Goal: Information Seeking & Learning: Learn about a topic

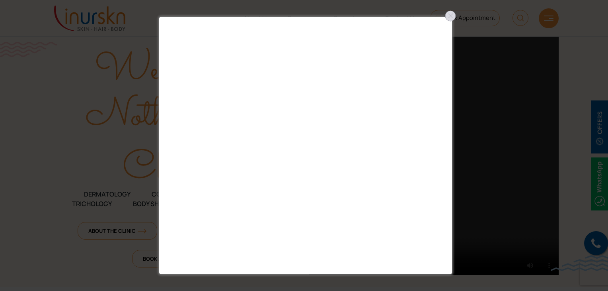
click at [449, 18] on div at bounding box center [450, 16] width 13 height 13
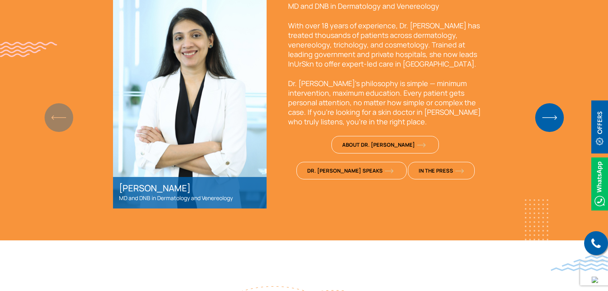
scroll to position [628, 0]
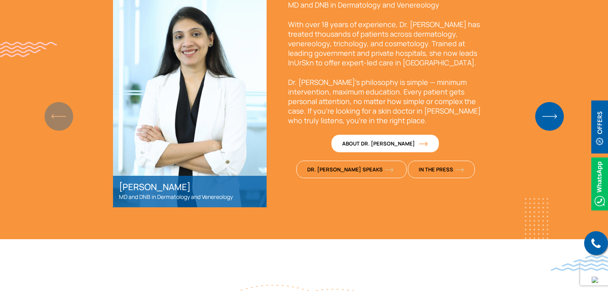
click at [342, 138] on link "About Dr. [PERSON_NAME]" at bounding box center [385, 144] width 107 height 18
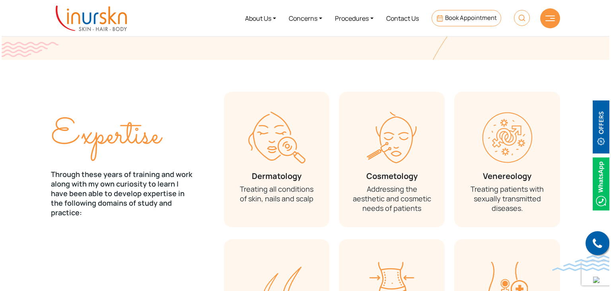
scroll to position [821, 0]
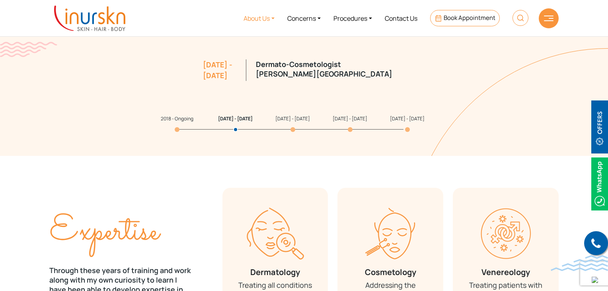
click at [260, 19] on link "About Us" at bounding box center [259, 18] width 44 height 30
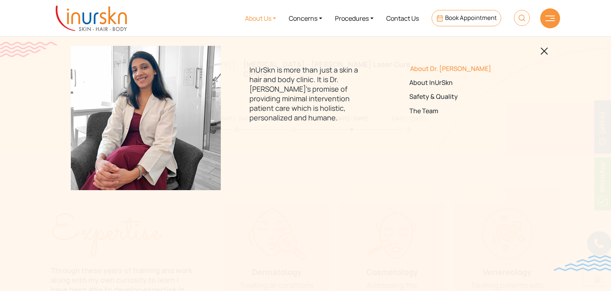
click at [430, 67] on link "About Dr. [PERSON_NAME]" at bounding box center [466, 69] width 112 height 8
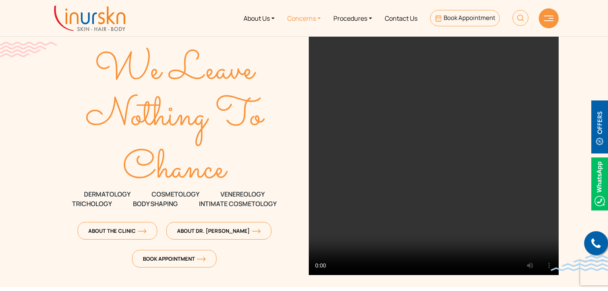
click at [290, 18] on link "Concerns" at bounding box center [304, 18] width 46 height 30
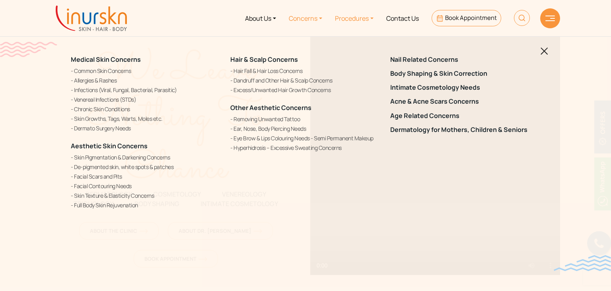
click at [365, 18] on link "Procedures" at bounding box center [354, 18] width 51 height 30
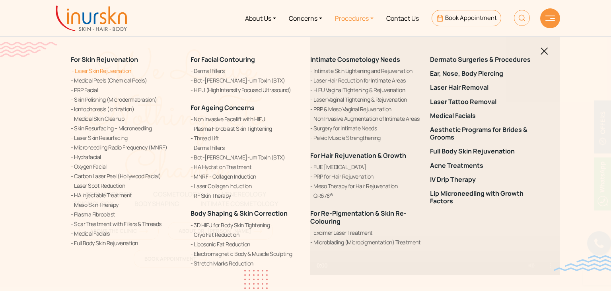
click at [118, 71] on link "Laser Skin Rejuvenation" at bounding box center [126, 70] width 110 height 8
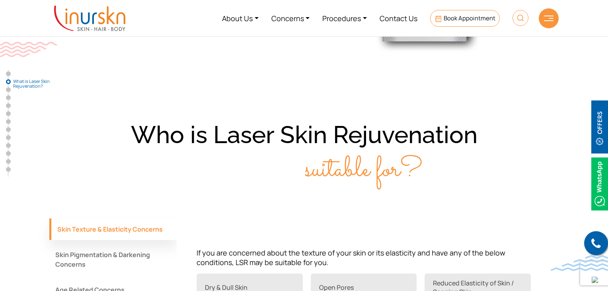
scroll to position [513, 0]
click at [544, 16] on img at bounding box center [549, 19] width 10 height 6
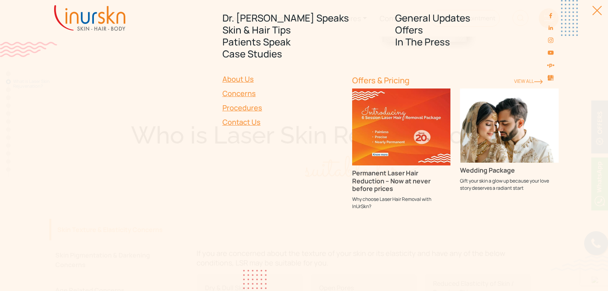
click at [597, 10] on div at bounding box center [593, 15] width 18 height 18
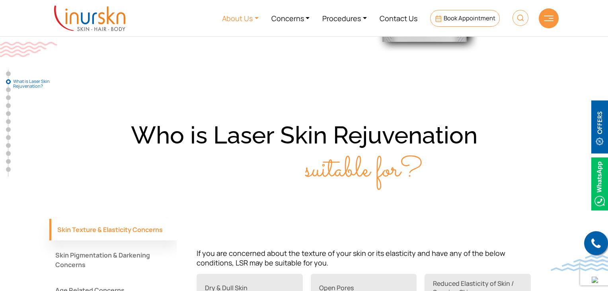
click at [240, 20] on link "About Us" at bounding box center [240, 18] width 49 height 30
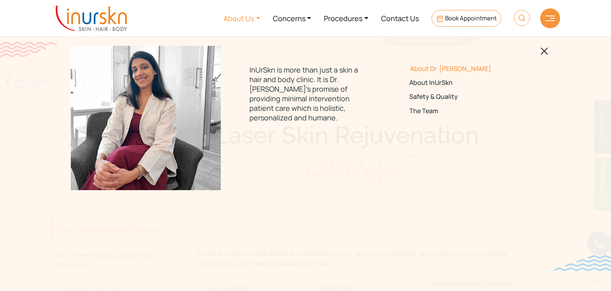
click at [420, 69] on link "About Dr. [PERSON_NAME]" at bounding box center [466, 69] width 112 height 8
